Goal: Navigation & Orientation: Find specific page/section

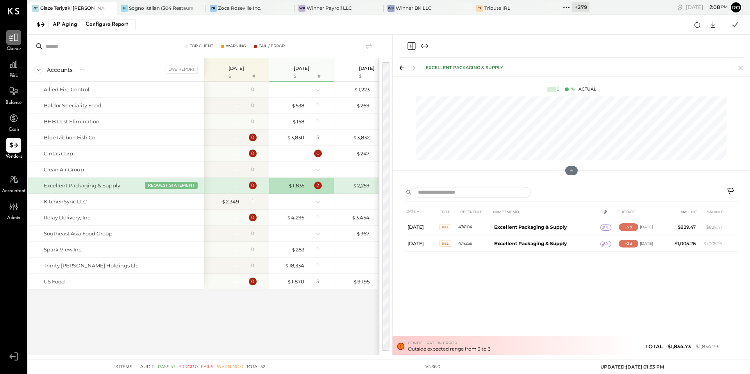
click at [17, 37] on icon at bounding box center [14, 37] width 10 height 10
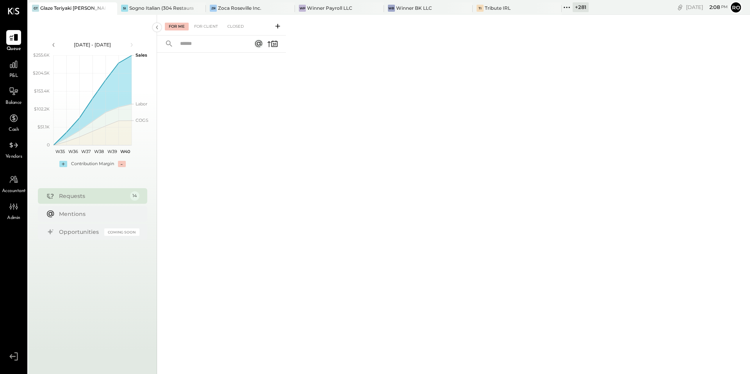
click at [179, 28] on div "For Me" at bounding box center [177, 27] width 24 height 8
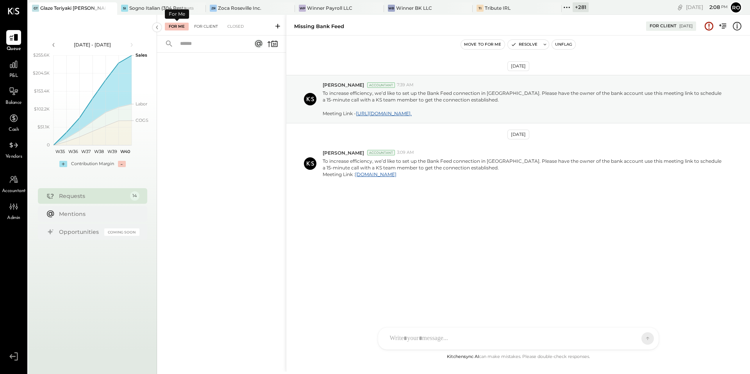
click at [208, 29] on div "For Client" at bounding box center [206, 27] width 32 height 8
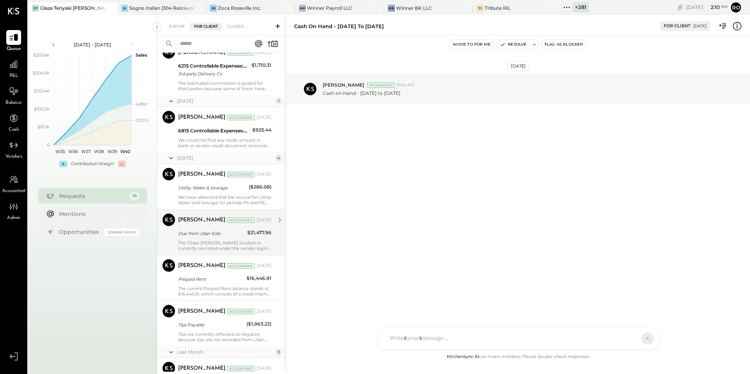
scroll to position [291, 0]
